Goal: Information Seeking & Learning: Learn about a topic

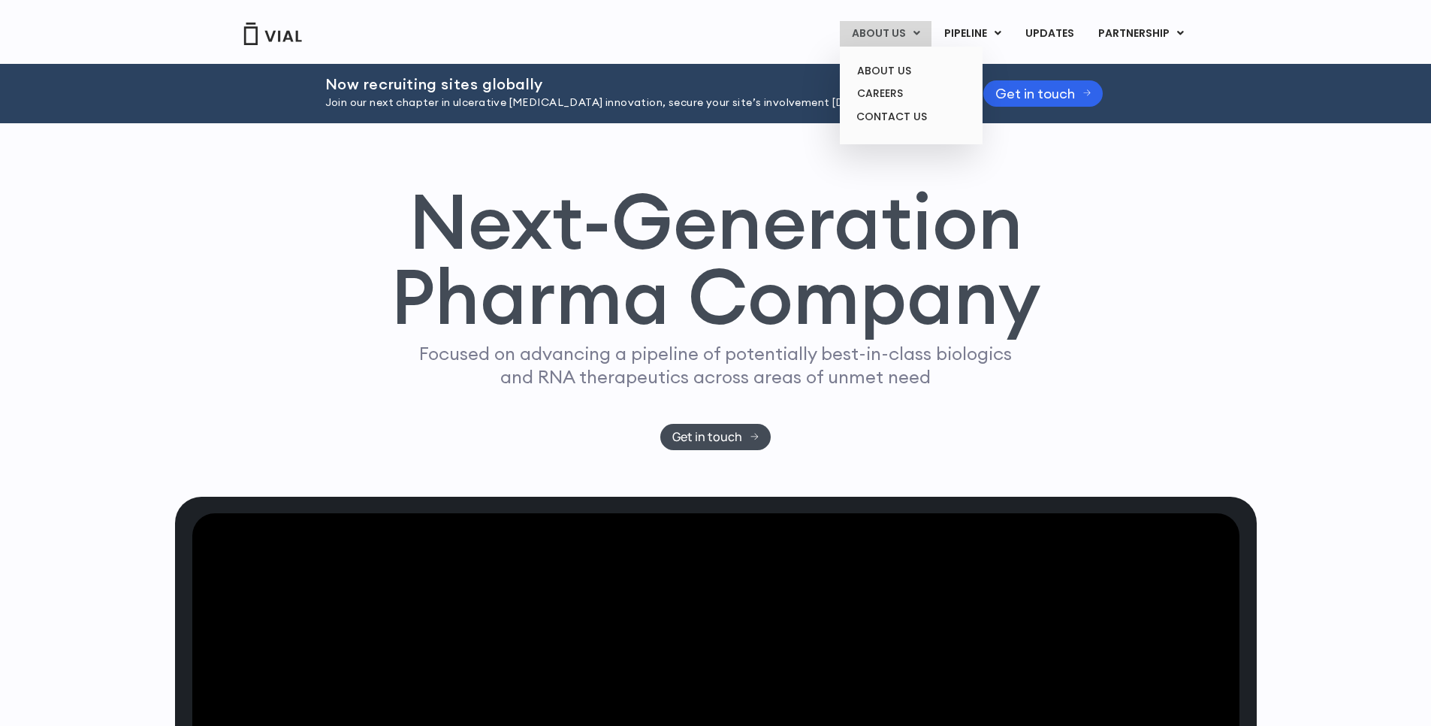
click at [892, 32] on link "ABOUT US" at bounding box center [886, 34] width 92 height 26
click at [886, 70] on link "ABOUT US" at bounding box center [910, 70] width 131 height 23
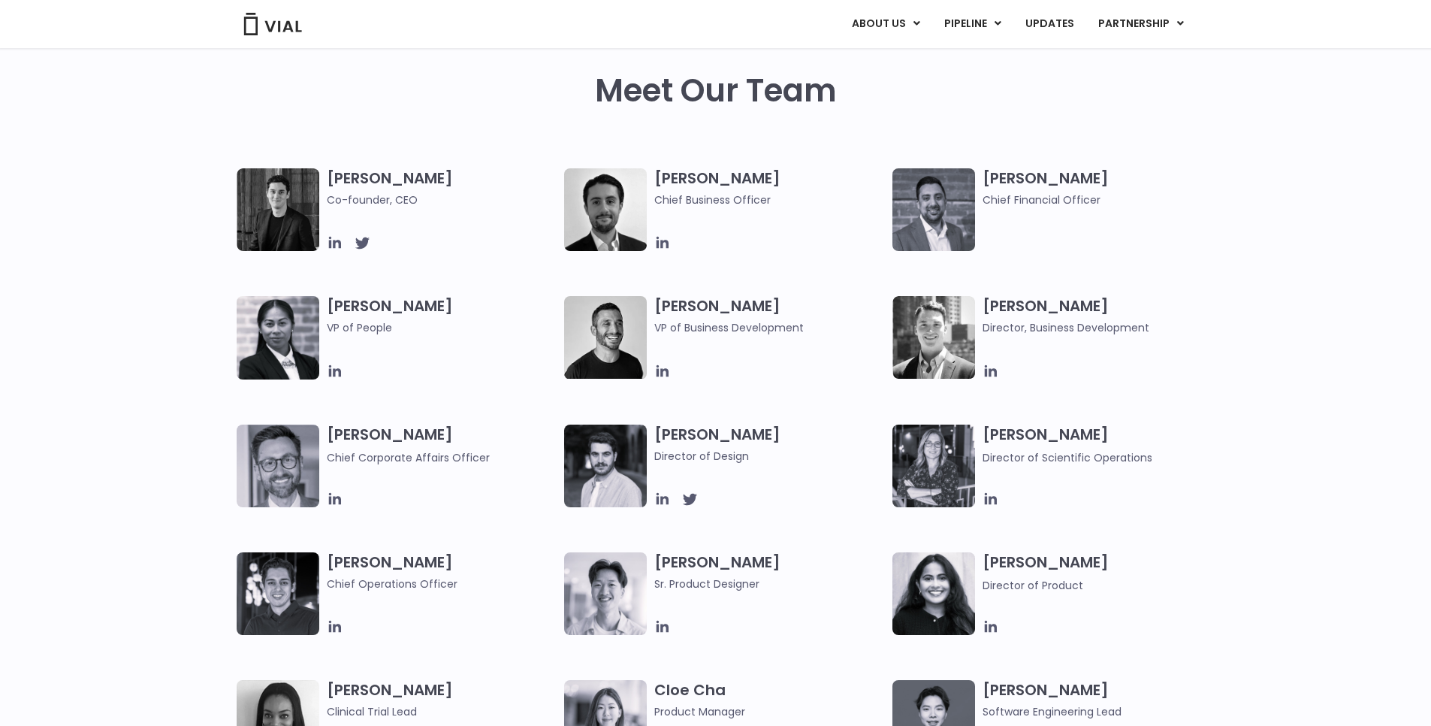
scroll to position [709, 0]
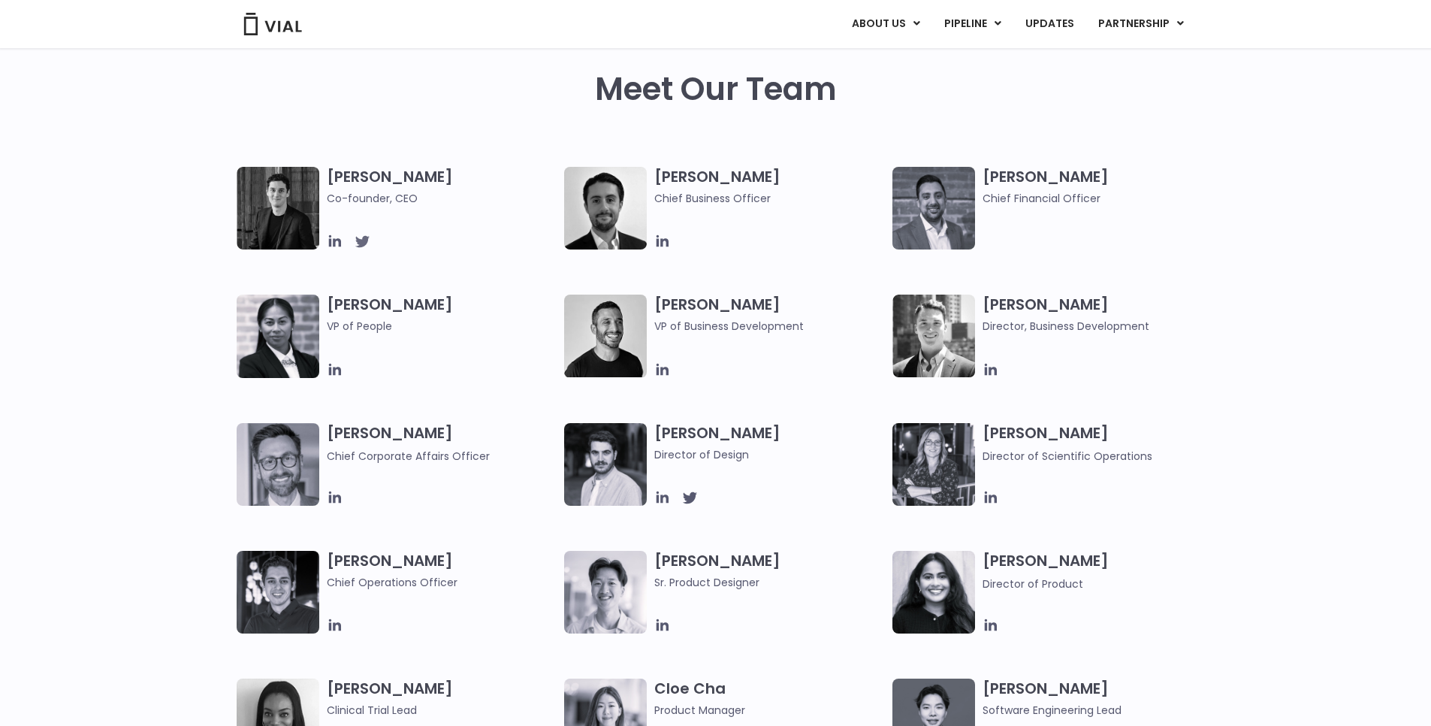
click at [361, 240] on icon at bounding box center [362, 242] width 14 height 12
